Goal: Information Seeking & Learning: Learn about a topic

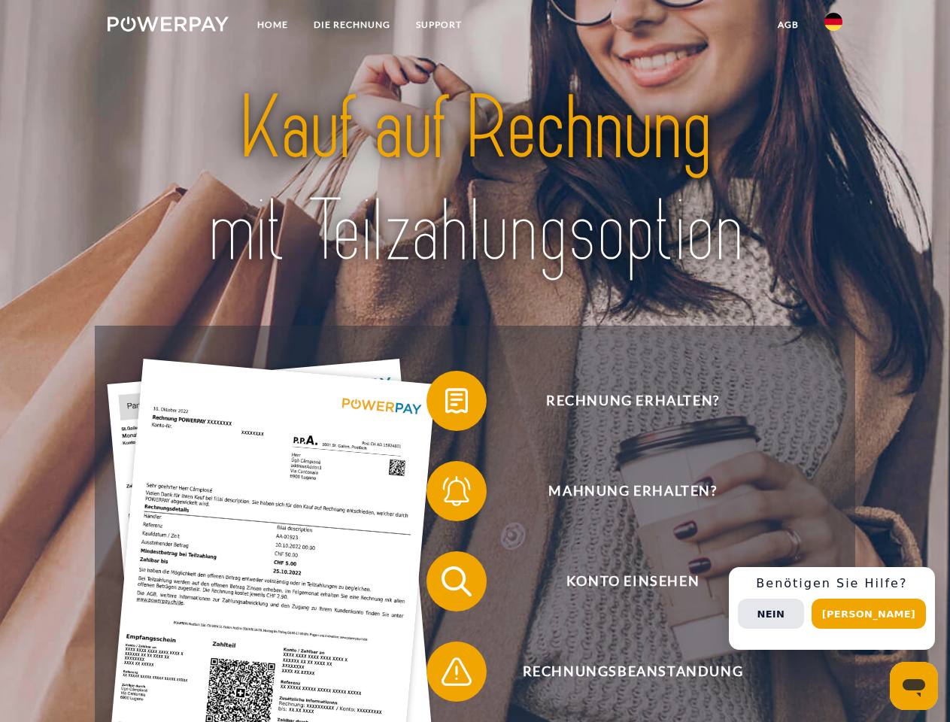
click at [168, 26] on img at bounding box center [168, 24] width 121 height 15
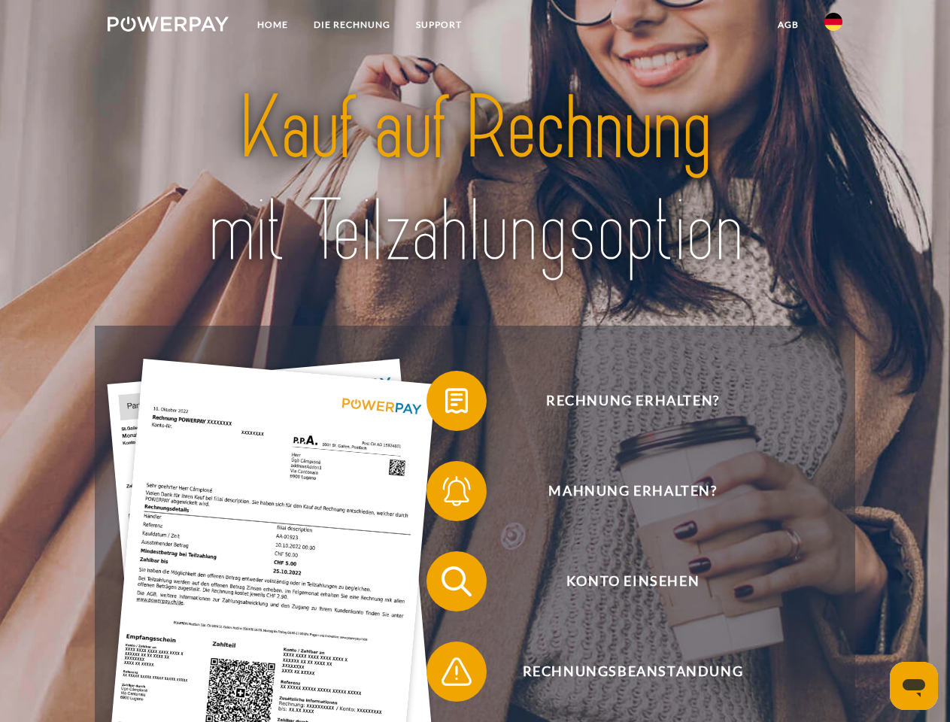
click at [833, 26] on img at bounding box center [833, 22] width 18 height 18
click at [788, 25] on link "agb" at bounding box center [788, 24] width 47 height 27
click at [445, 404] on span at bounding box center [433, 400] width 75 height 75
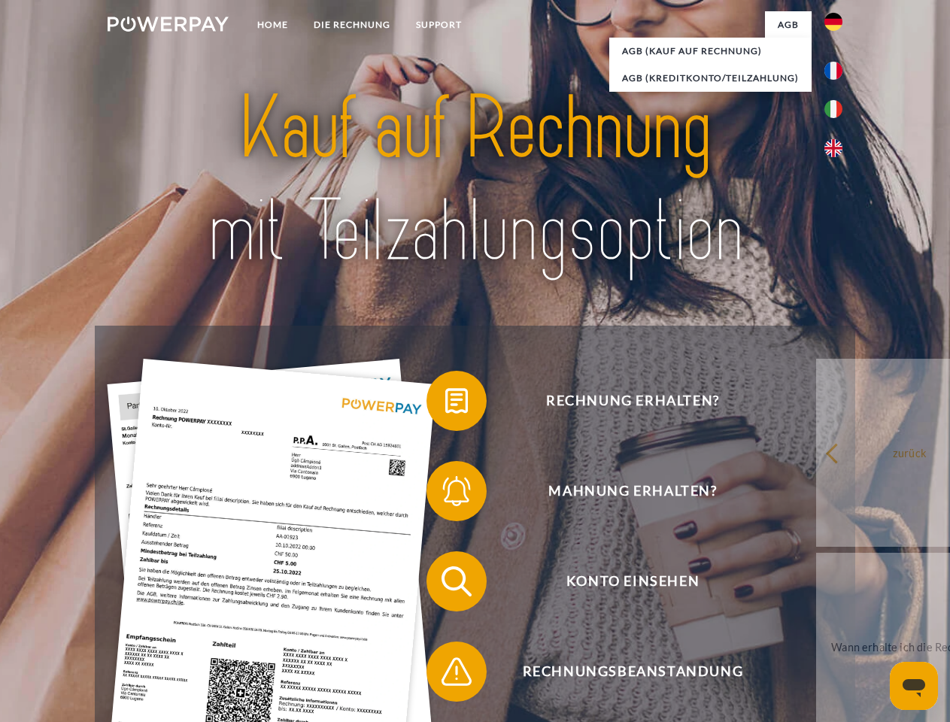
click at [445, 494] on span at bounding box center [433, 491] width 75 height 75
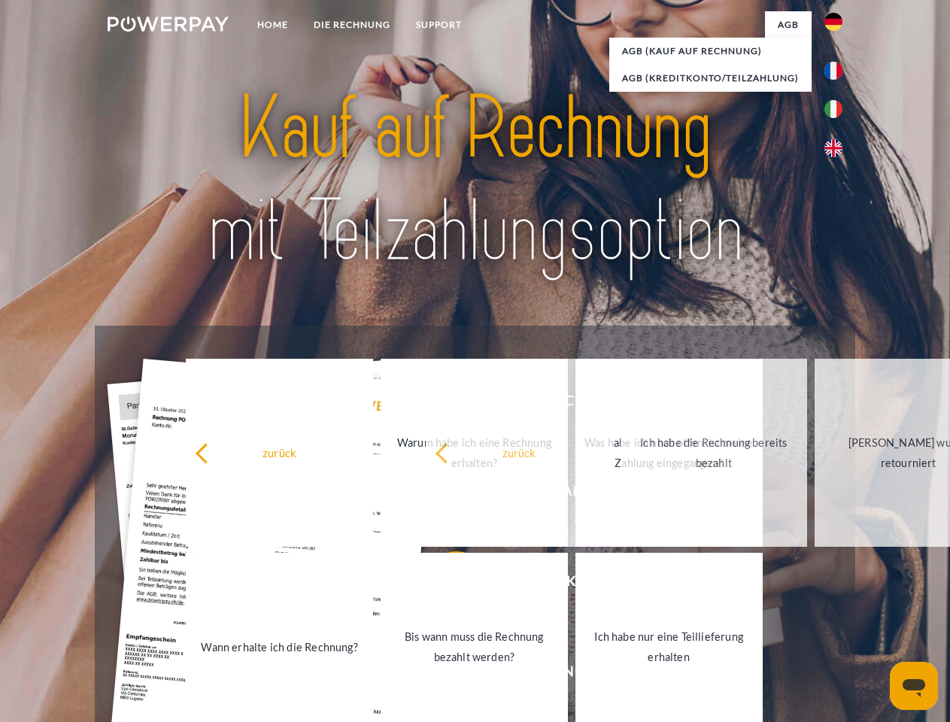
click at [575, 675] on link "Ich habe nur eine Teillieferung erhalten" at bounding box center [668, 647] width 187 height 188
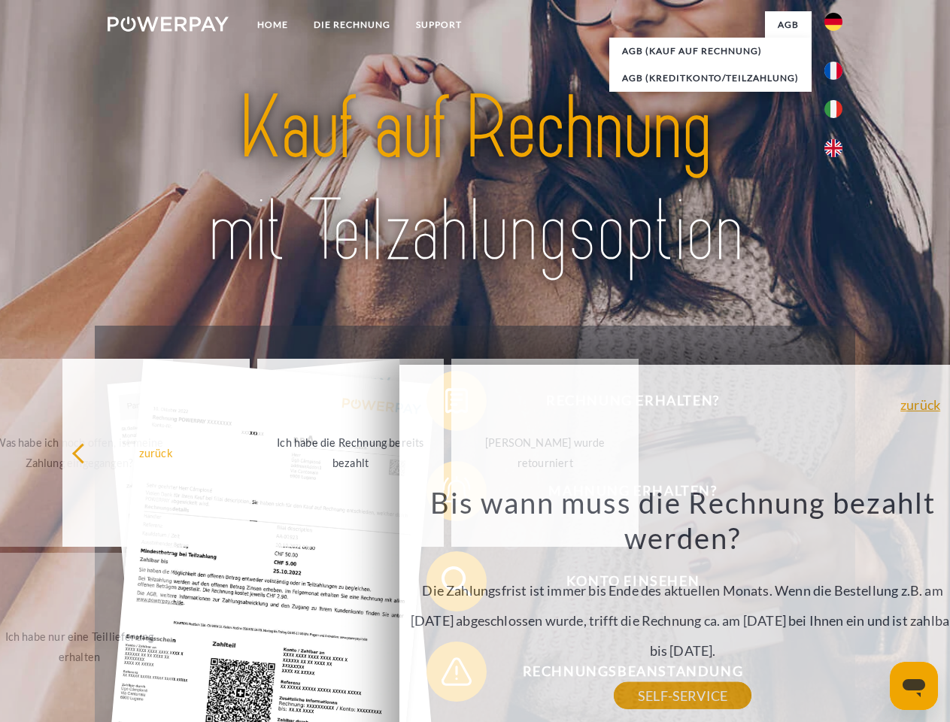
click at [837, 609] on div "Rechnung erhalten? Mahnung erhalten? Konto einsehen" at bounding box center [475, 627] width 760 height 602
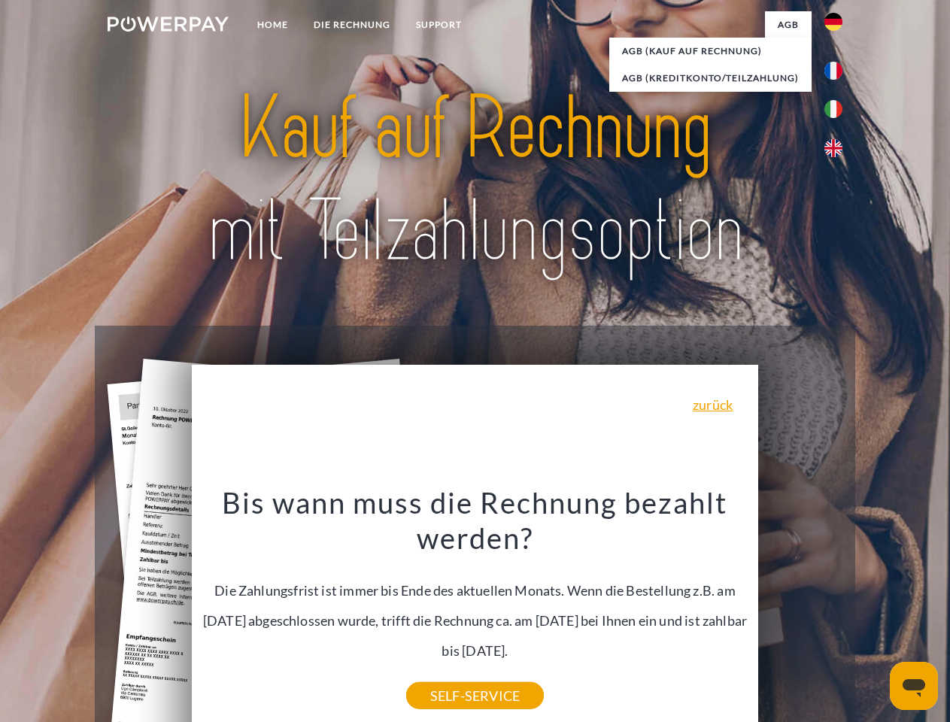
click at [800, 612] on span "Konto einsehen" at bounding box center [632, 581] width 369 height 60
click at [874, 614] on header "Home DIE RECHNUNG SUPPORT" at bounding box center [475, 519] width 950 height 1039
